Goal: Book appointment/travel/reservation

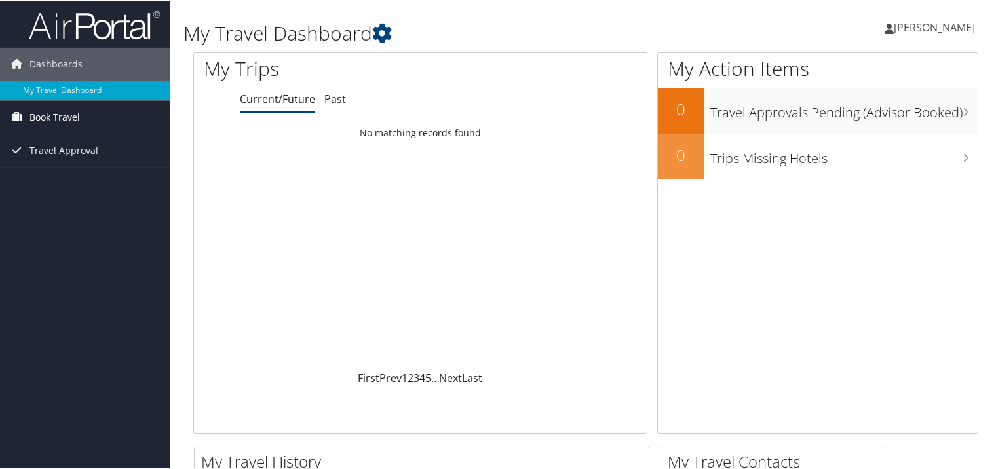
click at [68, 120] on span "Book Travel" at bounding box center [54, 116] width 50 height 33
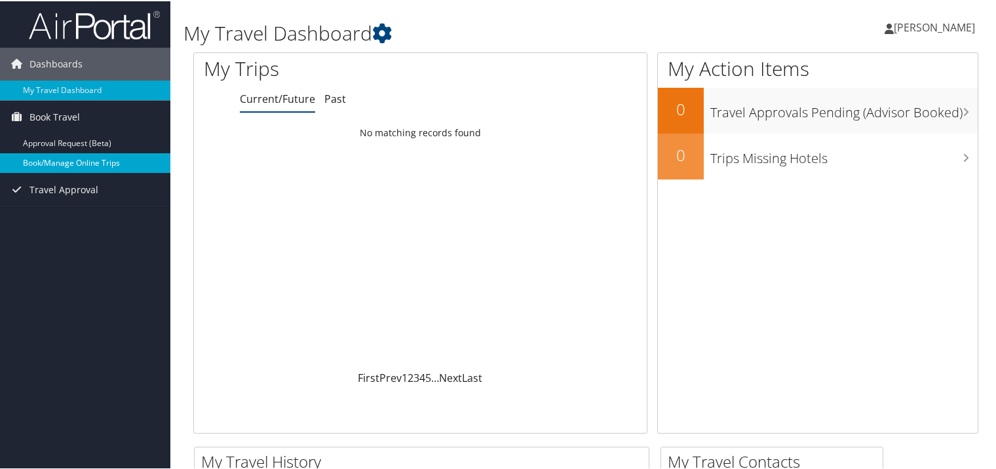
click at [60, 161] on link "Book/Manage Online Trips" at bounding box center [85, 162] width 170 height 20
